Goal: Task Accomplishment & Management: Complete application form

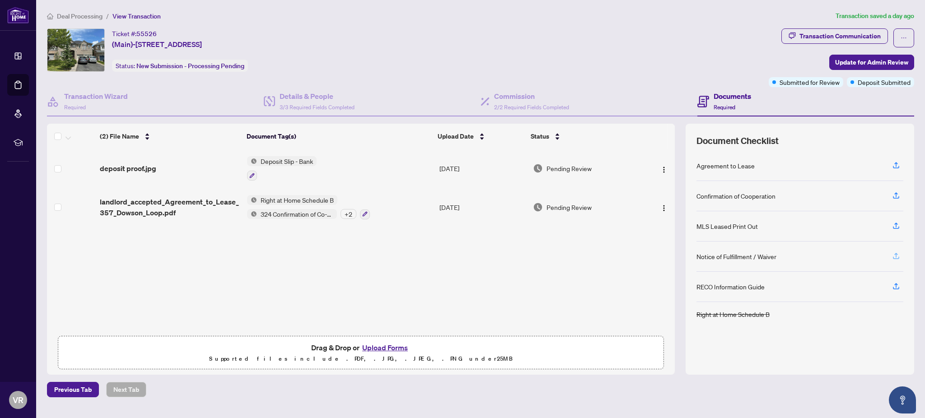
click at [894, 255] on icon "button" at bounding box center [896, 256] width 8 height 8
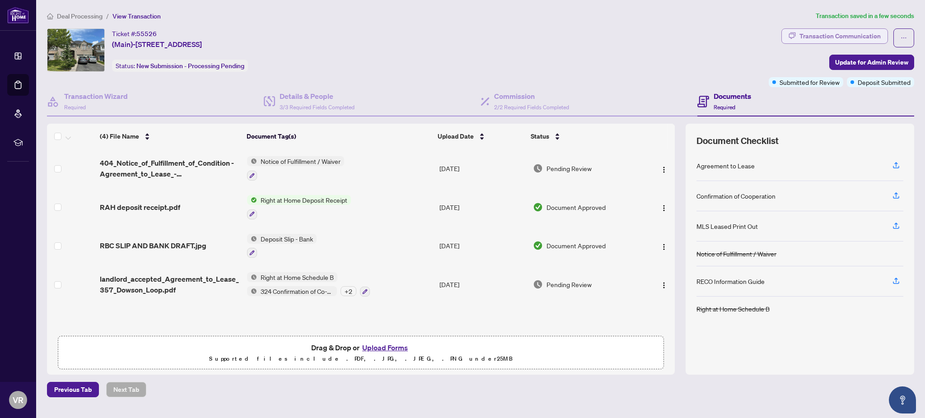
click at [873, 36] on div "Transaction Communication" at bounding box center [840, 36] width 81 height 14
type textarea "**********"
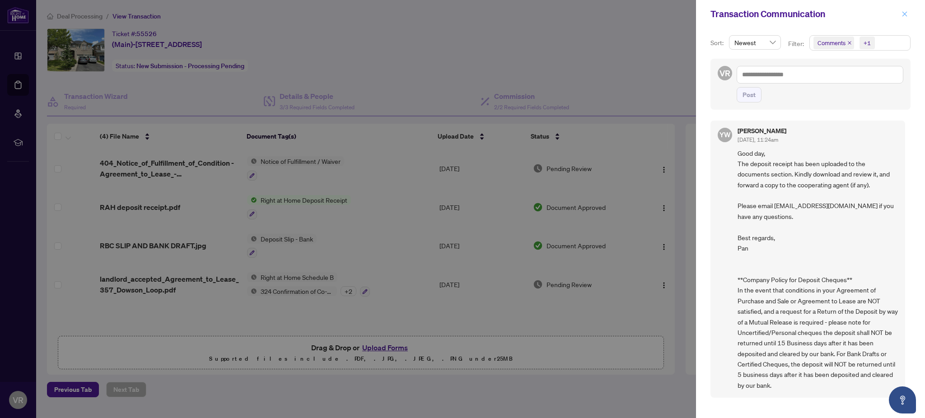
click at [903, 18] on span "button" at bounding box center [905, 14] width 6 height 14
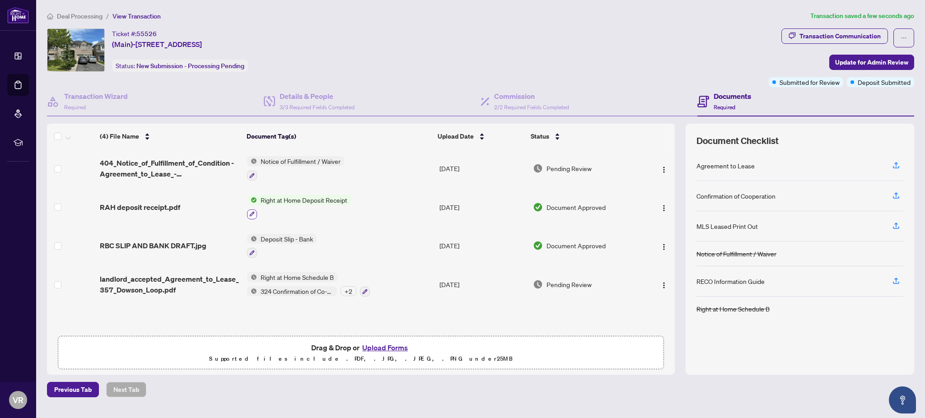
click at [250, 214] on icon "button" at bounding box center [251, 214] width 5 height 5
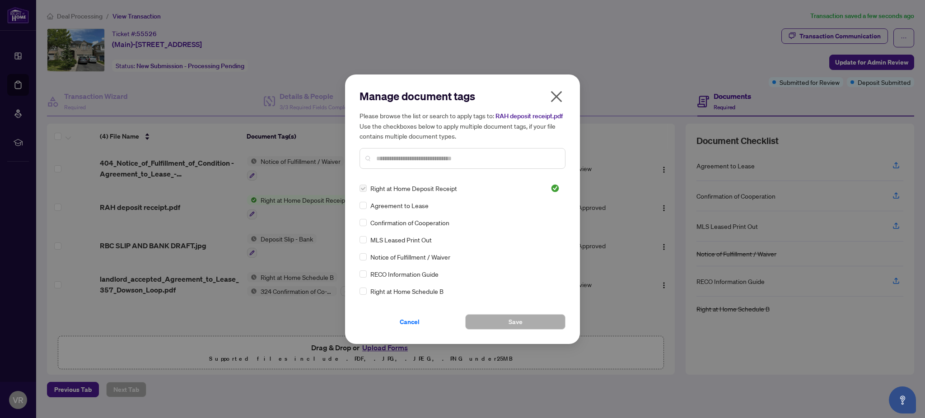
click at [560, 96] on icon "close" at bounding box center [556, 96] width 14 height 14
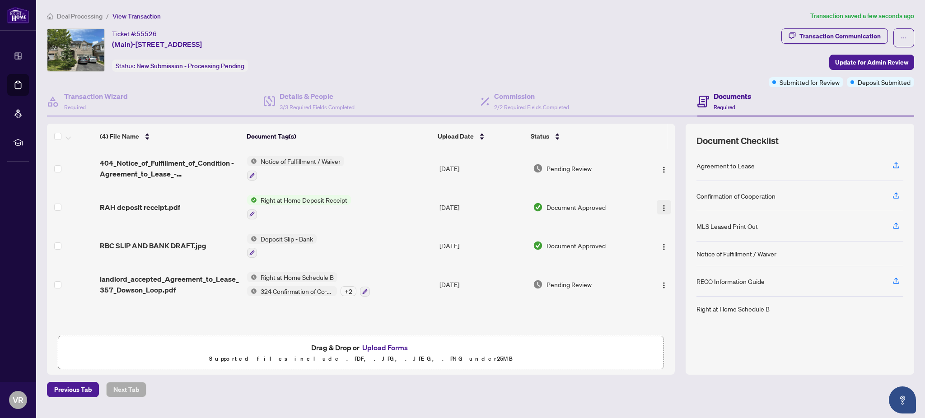
click at [661, 207] on img "button" at bounding box center [664, 208] width 7 height 7
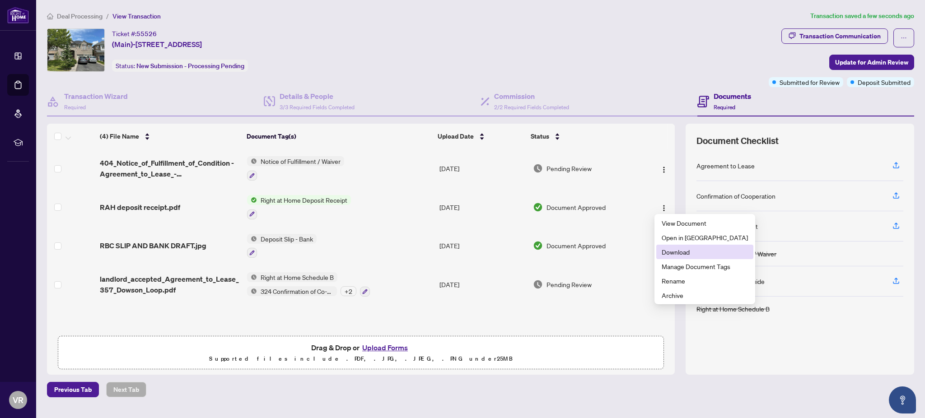
click at [684, 253] on span "Download" at bounding box center [705, 252] width 86 height 10
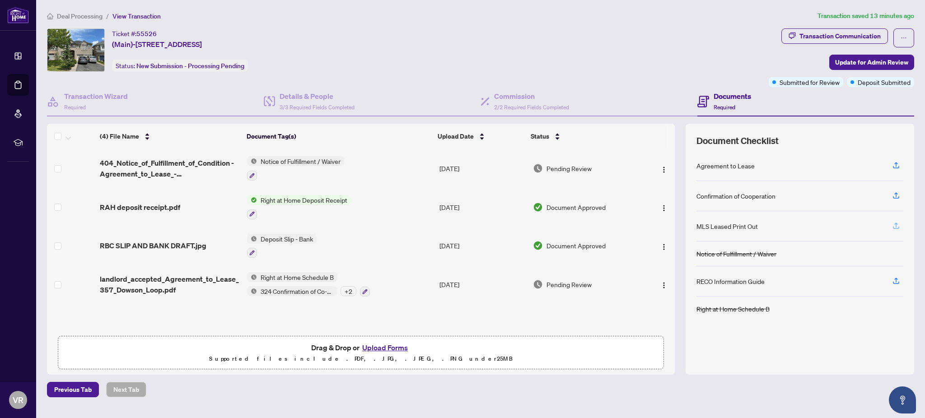
click at [898, 225] on icon "button" at bounding box center [896, 226] width 8 height 8
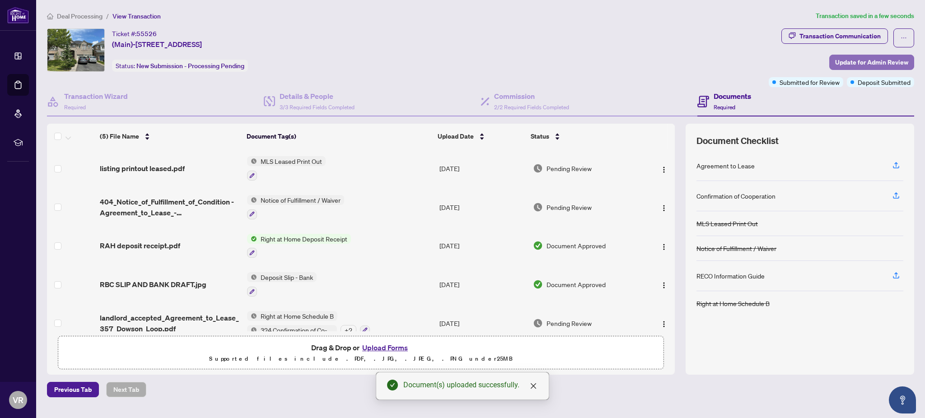
click at [870, 64] on span "Update for Admin Review" at bounding box center [872, 62] width 73 height 14
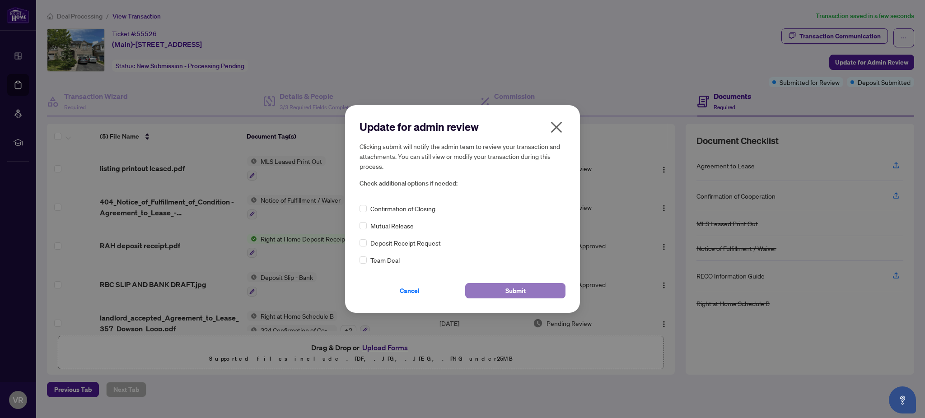
click at [517, 291] on span "Submit" at bounding box center [516, 291] width 20 height 14
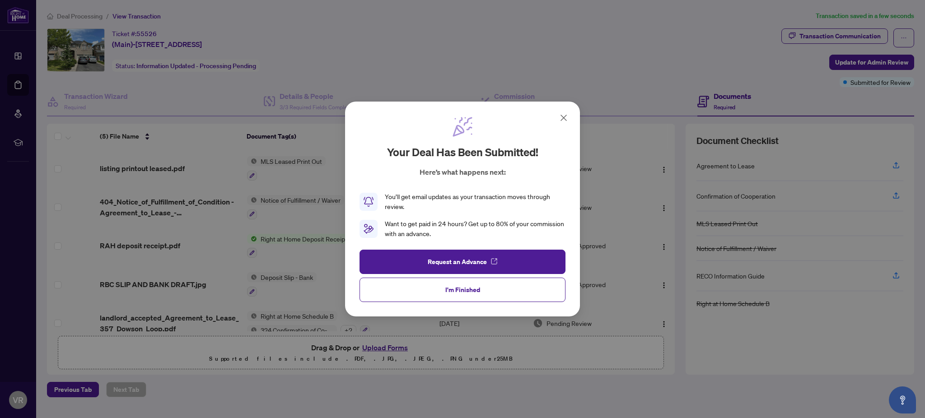
click at [563, 117] on icon at bounding box center [563, 117] width 5 height 5
